Goal: Download file/media

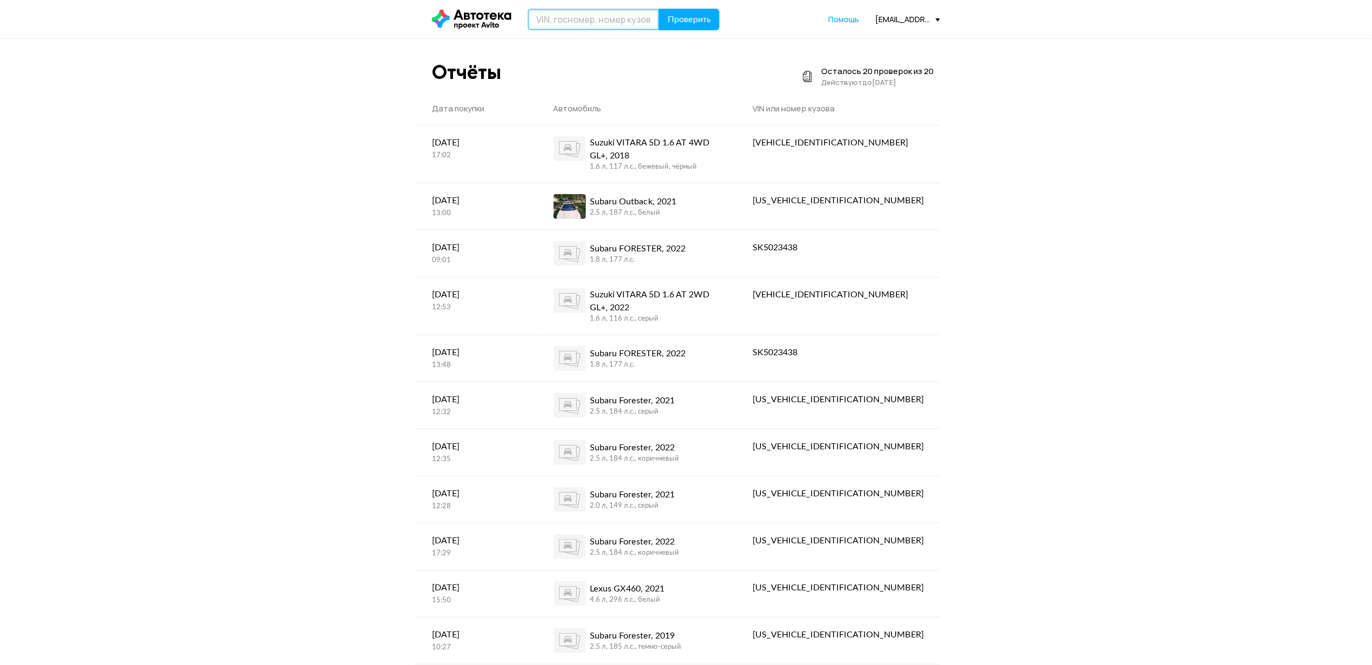
click at [568, 21] on input "text" at bounding box center [594, 20] width 132 height 22
type input "О"
type input "Р"
type input "[US_VEHICLE_IDENTIFICATION_NUMBER]"
click at [659, 9] on button "Проверить" at bounding box center [689, 20] width 61 height 22
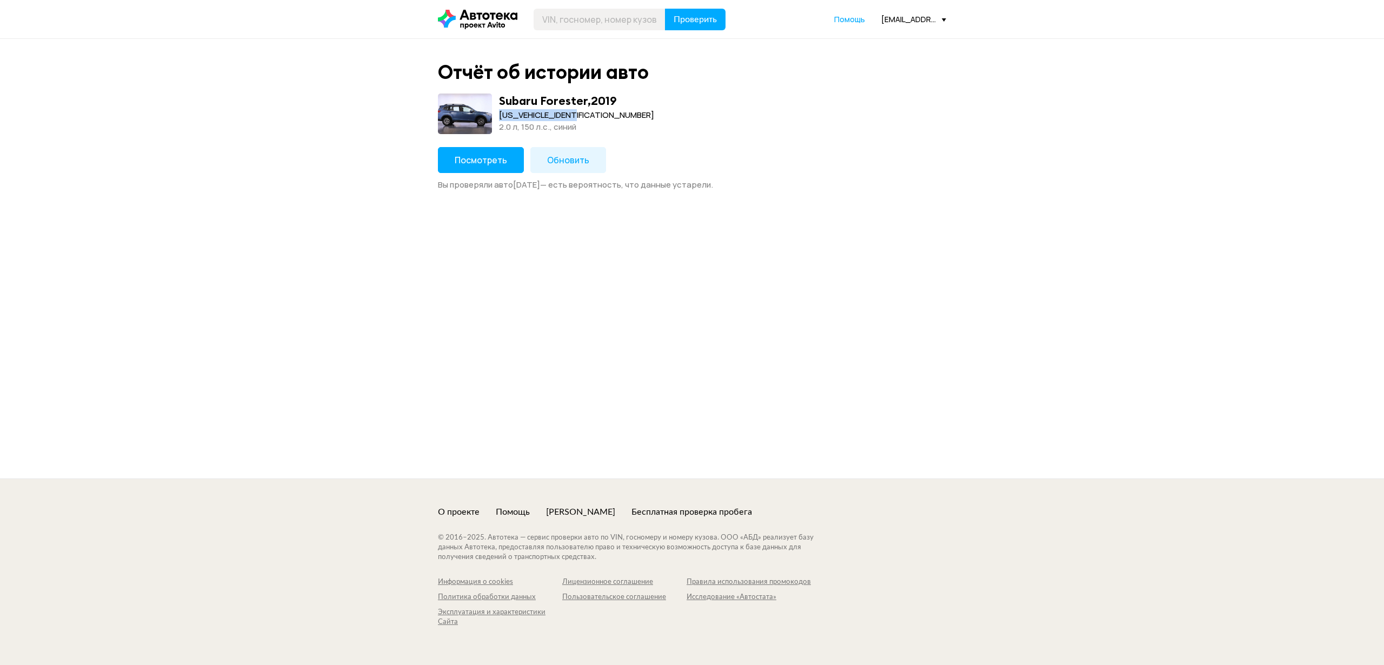
drag, startPoint x: 581, startPoint y: 112, endPoint x: 500, endPoint y: 113, distance: 80.6
click at [498, 112] on div "Subaru Forester , 2019 [US_VEHICLE_IDENTIFICATION_NUMBER] 2.0 л, 150 л.c., синий" at bounding box center [692, 114] width 508 height 41
click at [752, 127] on div "Subaru Forester , 2019 [US_VEHICLE_IDENTIFICATION_NUMBER] 2.0 л, 150 л.c., синий" at bounding box center [692, 114] width 508 height 41
click at [554, 161] on span "Обновить" at bounding box center [568, 160] width 42 height 12
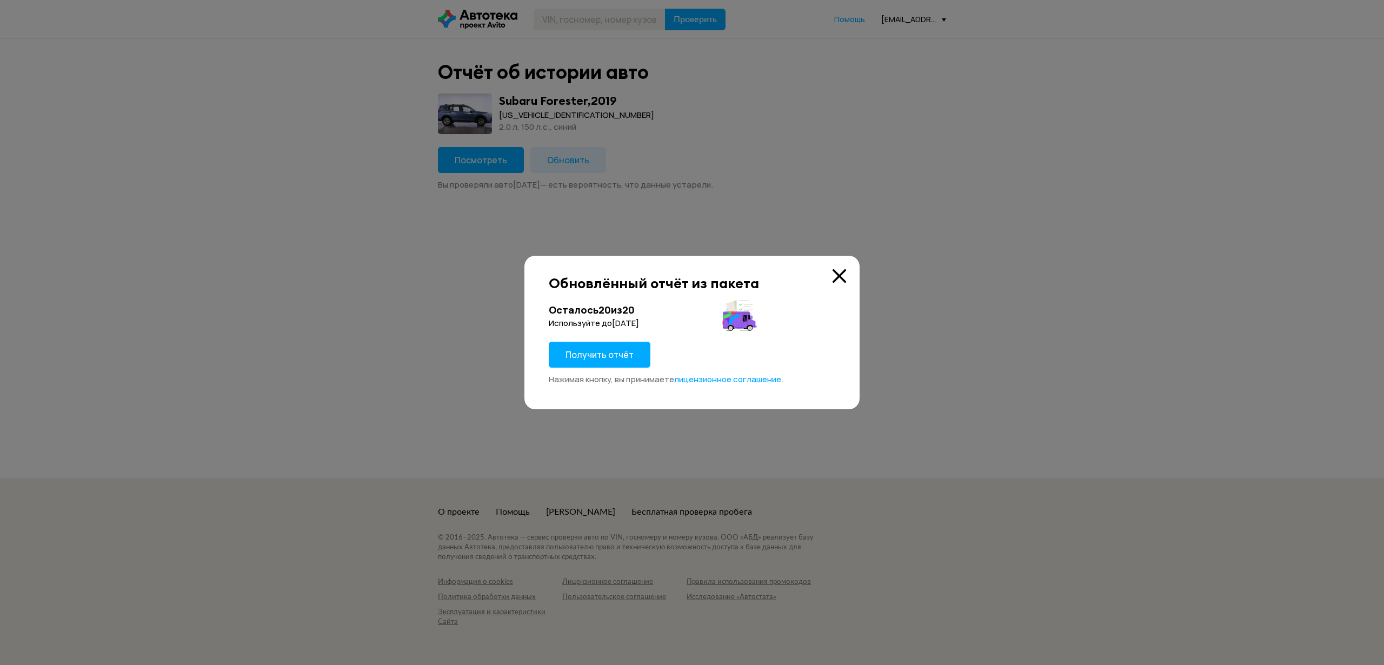
click at [576, 358] on span "Получить отчёт" at bounding box center [600, 355] width 68 height 12
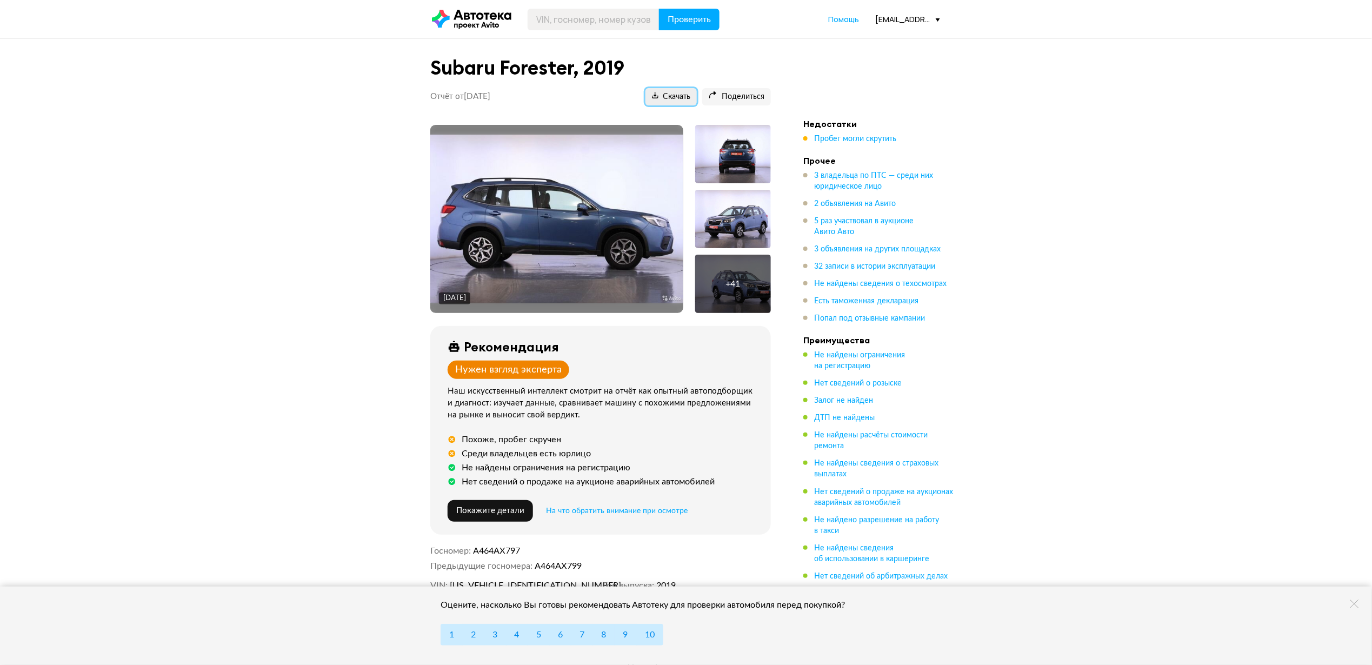
click at [676, 96] on span "Скачать" at bounding box center [671, 97] width 38 height 10
